Goal: Information Seeking & Learning: Learn about a topic

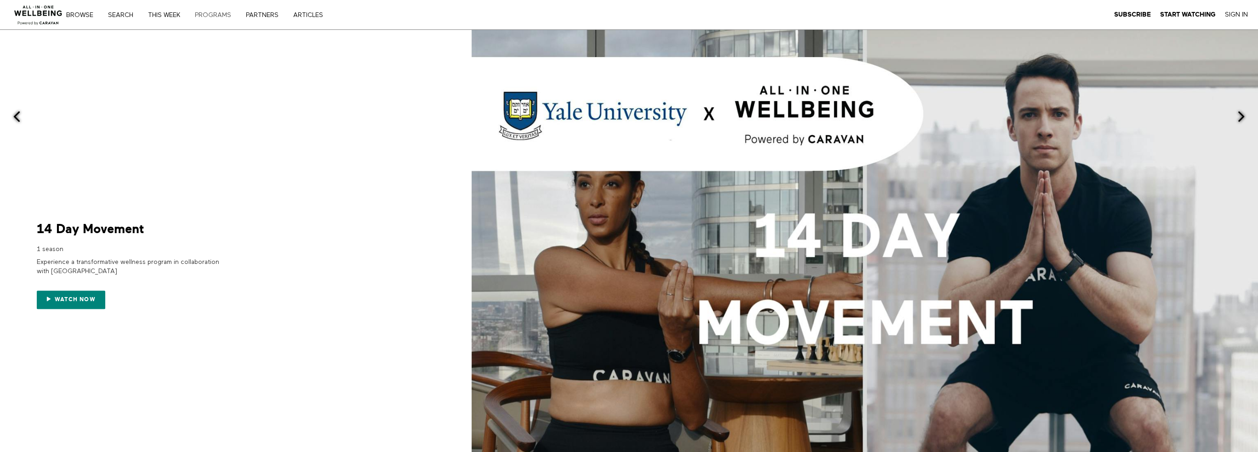
click at [220, 17] on link "PROGRAMS" at bounding box center [216, 15] width 49 height 6
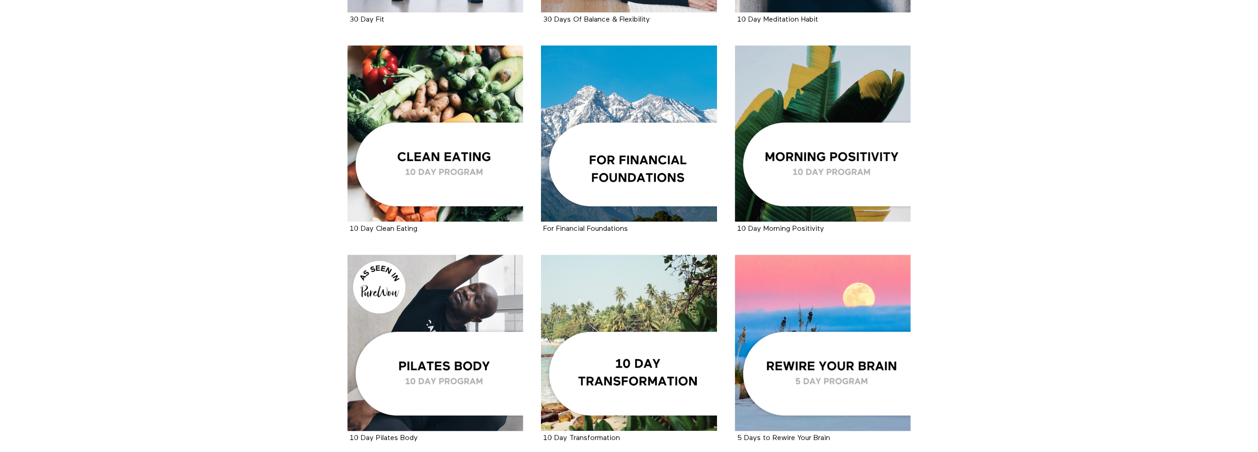
scroll to position [1198, 0]
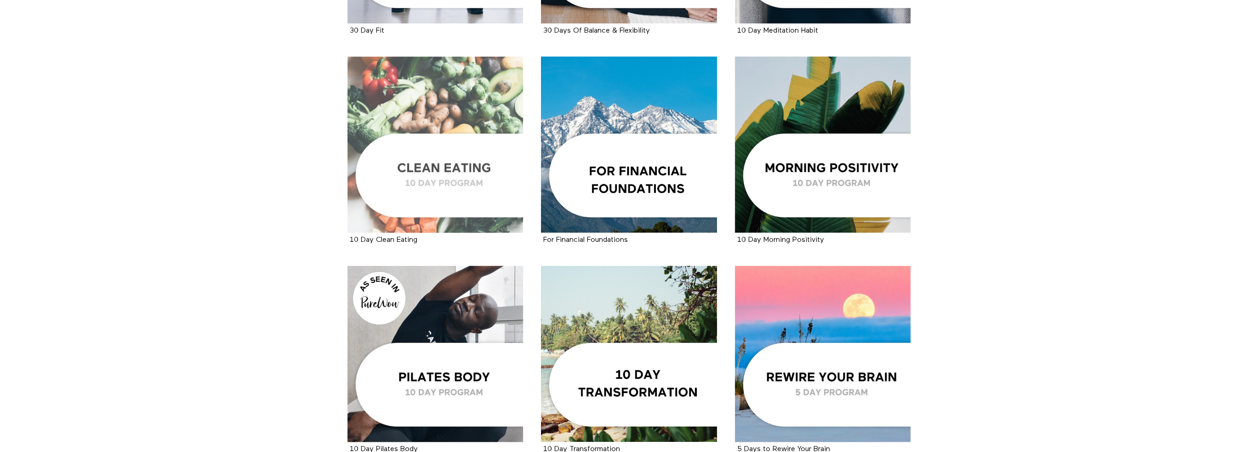
click at [453, 163] on div at bounding box center [436, 145] width 176 height 176
